Goal: Check status

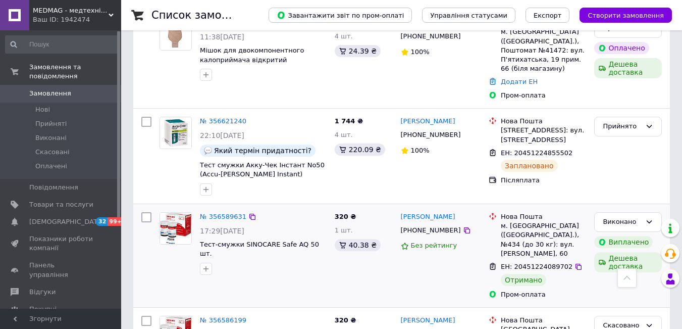
scroll to position [555, 0]
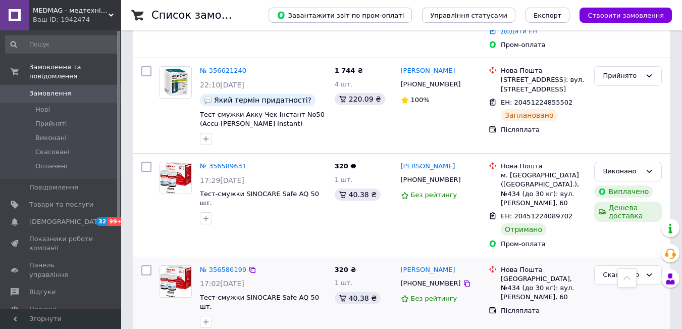
click at [469, 289] on div "Скасовано" at bounding box center [628, 296] width 76 height 71
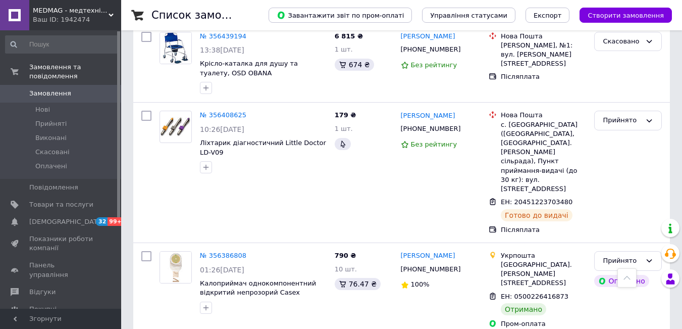
scroll to position [1844, 0]
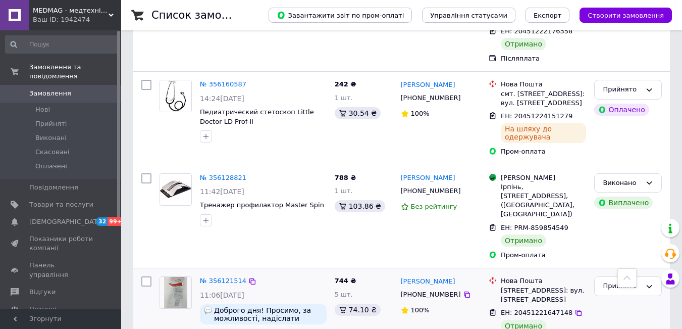
scroll to position [757, 0]
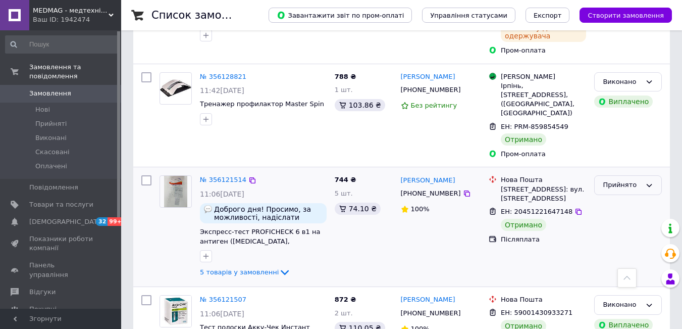
click at [469, 175] on div "Прийнято" at bounding box center [628, 185] width 68 height 20
click at [469, 197] on li "Виконано" at bounding box center [628, 206] width 67 height 19
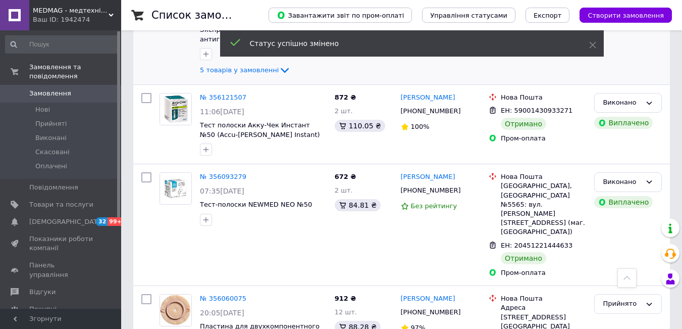
scroll to position [1010, 0]
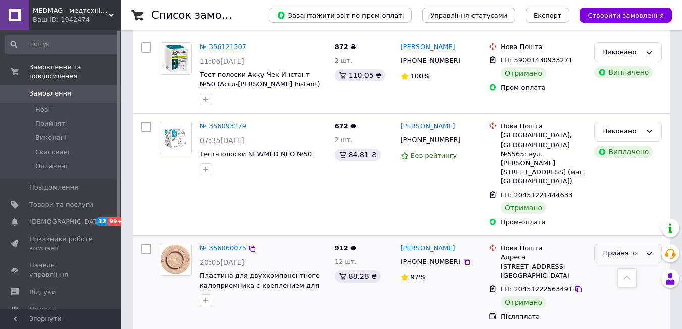
click at [469, 248] on div "Прийнято" at bounding box center [622, 253] width 38 height 11
click at [469, 265] on li "Виконано" at bounding box center [628, 274] width 67 height 19
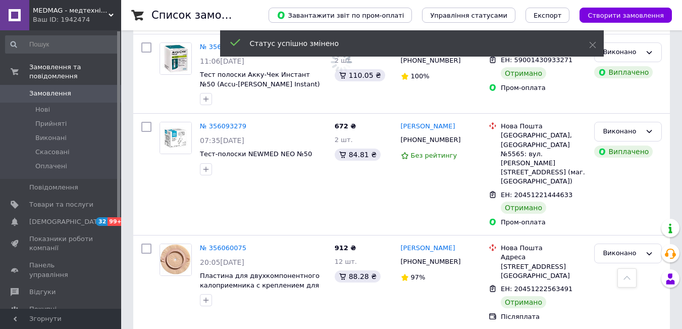
scroll to position [1111, 0]
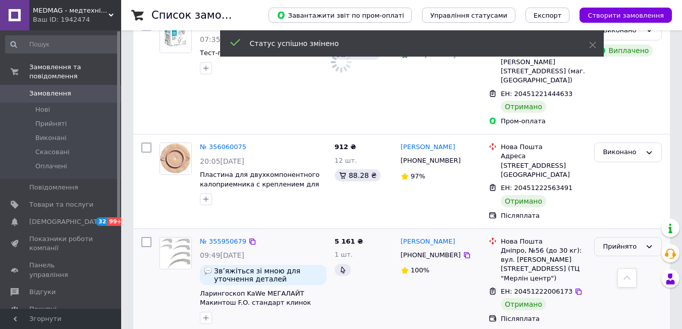
click at [469, 241] on div "Прийнято" at bounding box center [622, 246] width 38 height 11
click at [469, 258] on li "Виконано" at bounding box center [628, 267] width 67 height 19
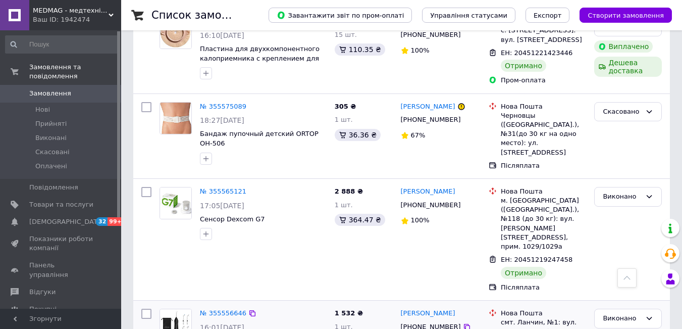
scroll to position [1701, 0]
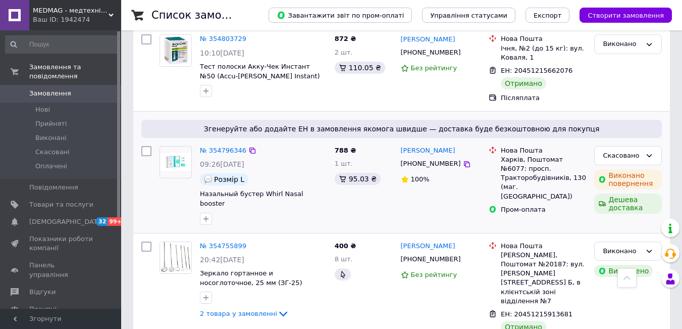
scroll to position [1562, 0]
